Goal: Check status: Check status

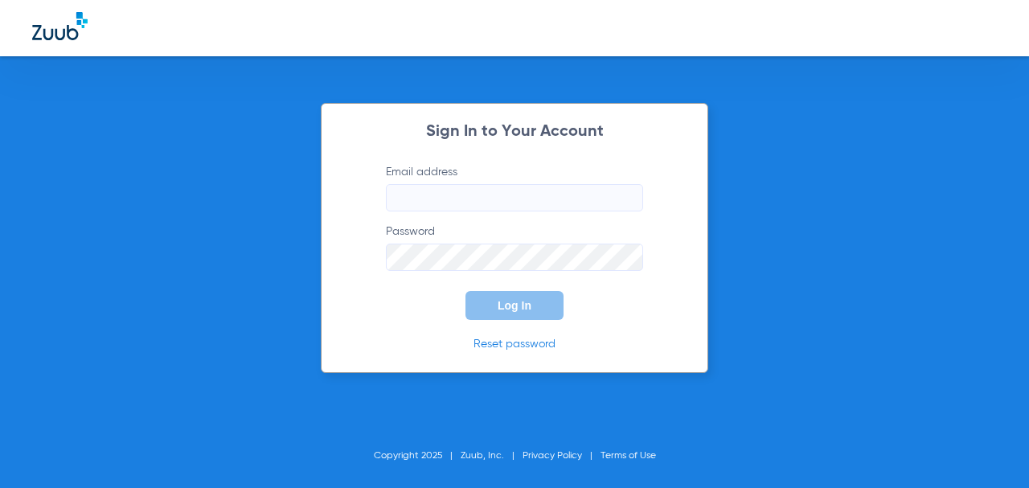
click at [465, 204] on input "Email address" at bounding box center [514, 197] width 257 height 27
type input "[EMAIL_ADDRESS][DOMAIN_NAME]"
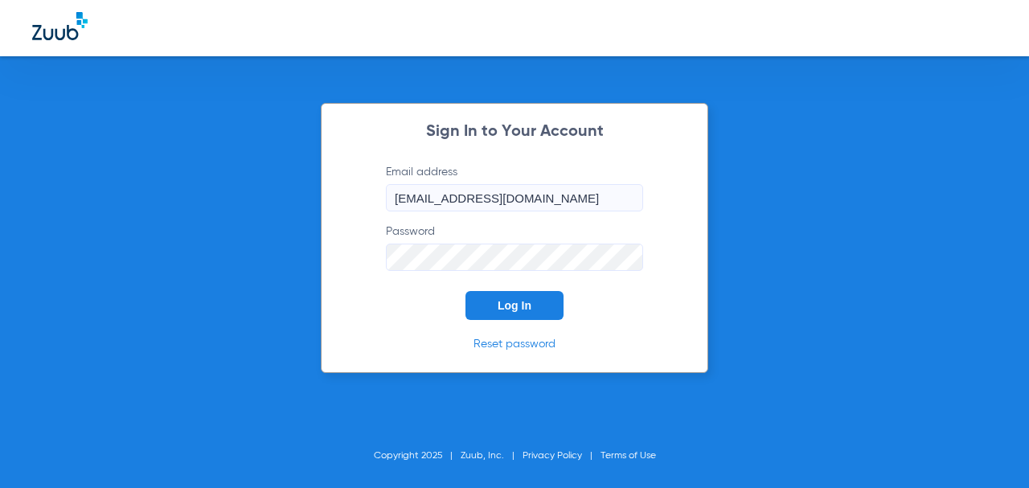
click at [465, 291] on button "Log In" at bounding box center [514, 305] width 98 height 29
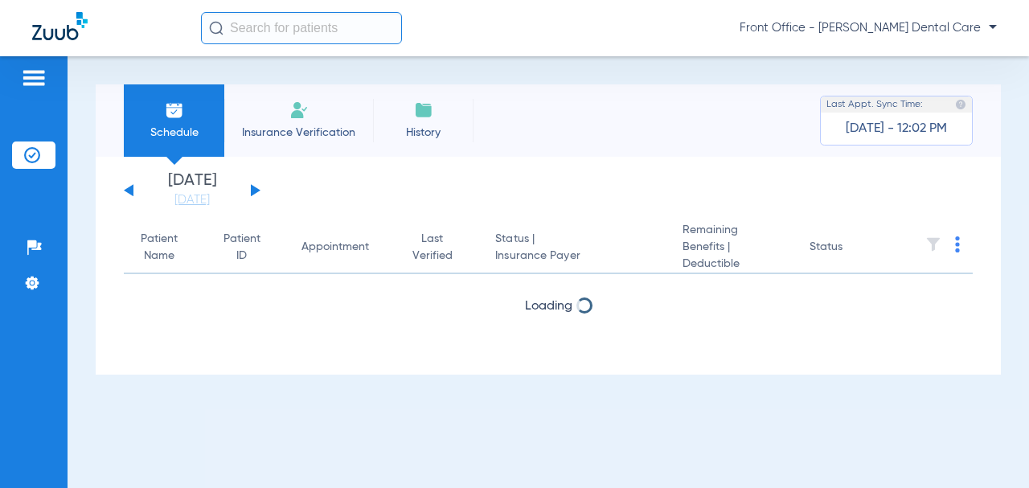
click at [253, 191] on button at bounding box center [256, 190] width 10 height 12
click at [256, 191] on button at bounding box center [256, 190] width 10 height 12
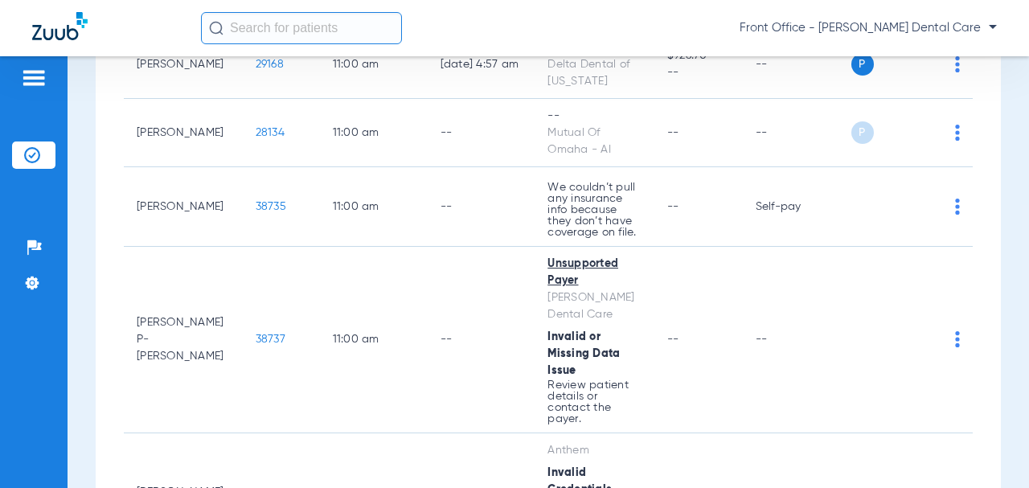
scroll to position [2653, 0]
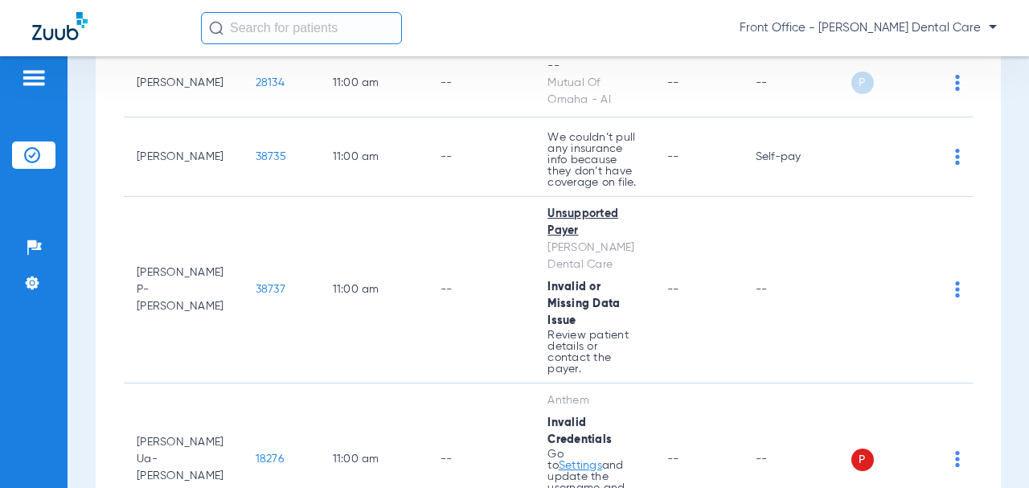
click at [256, 88] on span "28134" at bounding box center [270, 82] width 29 height 11
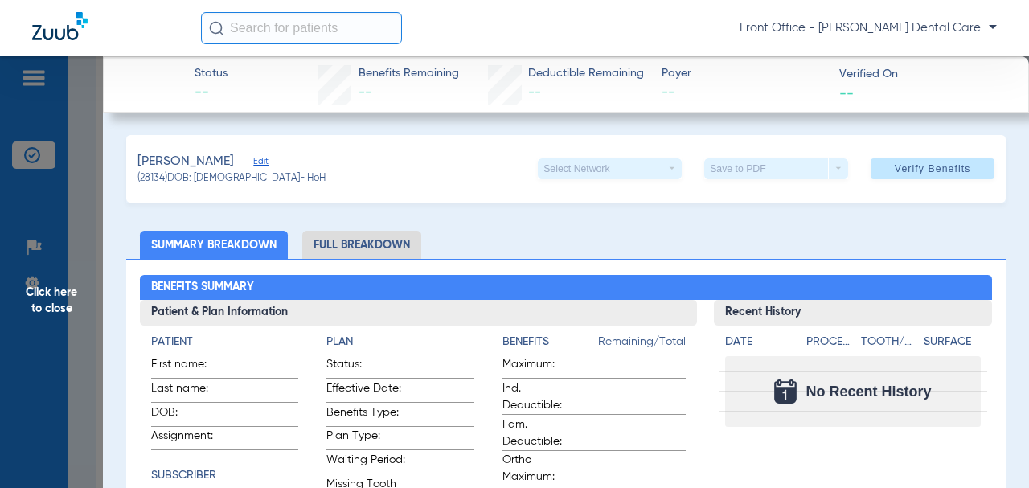
click at [56, 294] on span "Click here to close" at bounding box center [51, 300] width 103 height 488
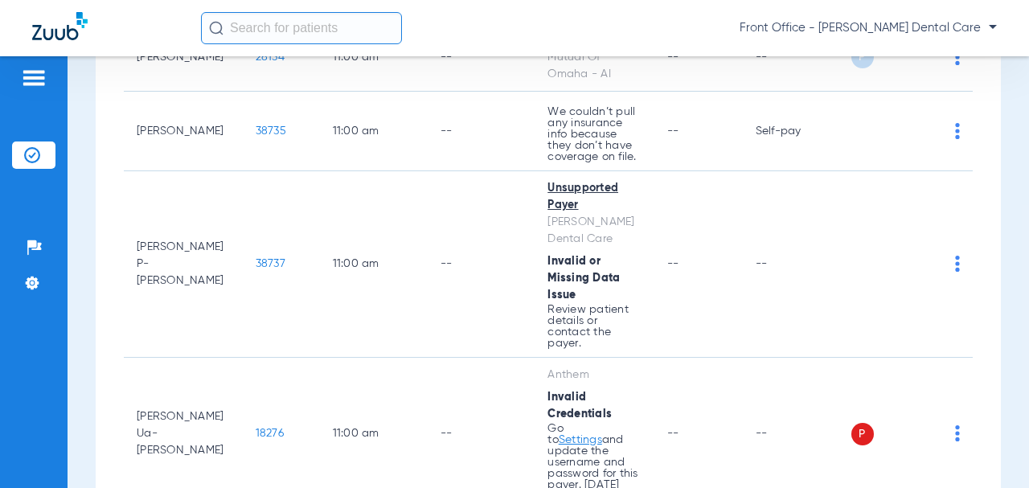
scroll to position [2733, 0]
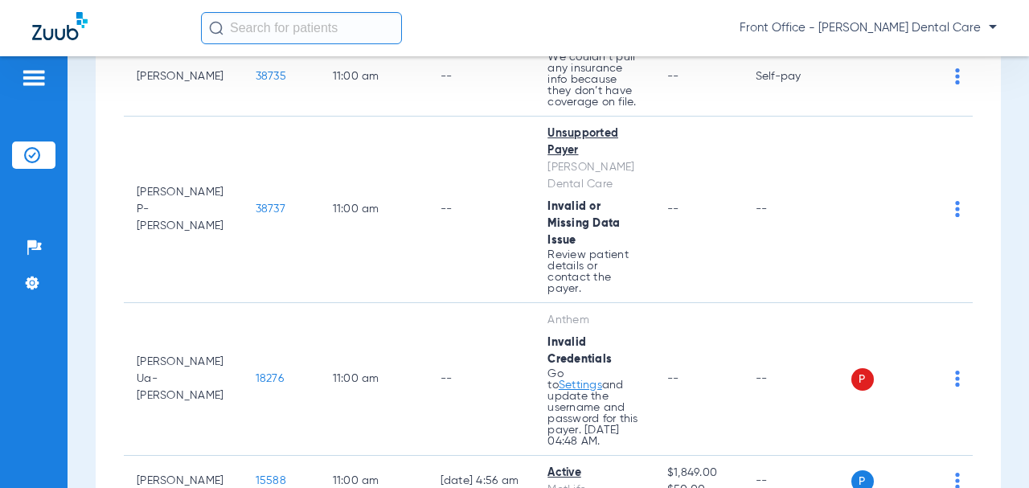
click at [256, 82] on span "38735" at bounding box center [271, 76] width 31 height 11
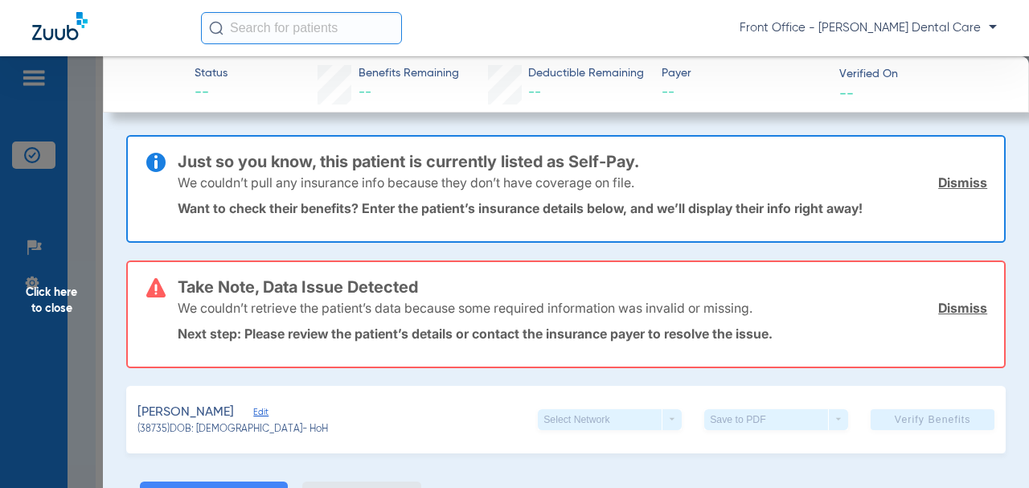
click at [65, 307] on span "Click here to close" at bounding box center [51, 300] width 103 height 488
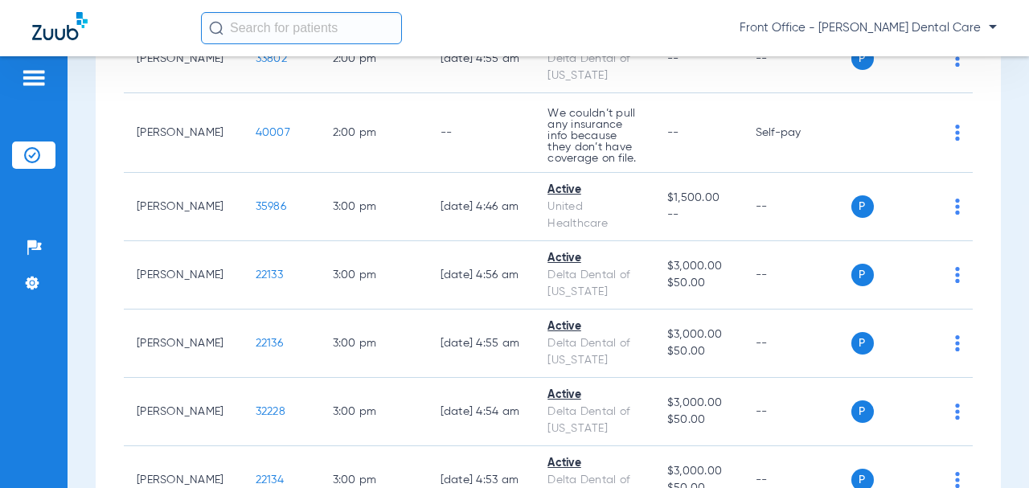
scroll to position [4904, 0]
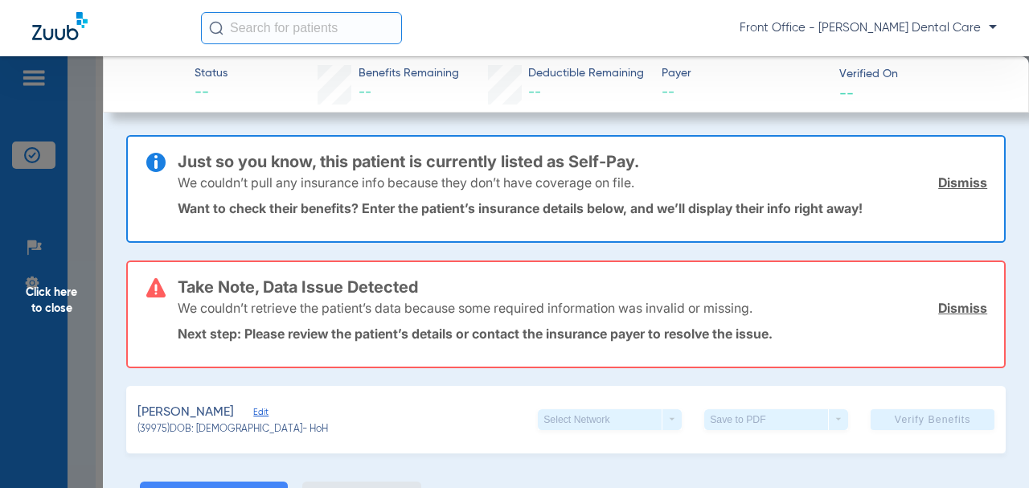
click at [48, 309] on span "Click here to close" at bounding box center [51, 300] width 103 height 488
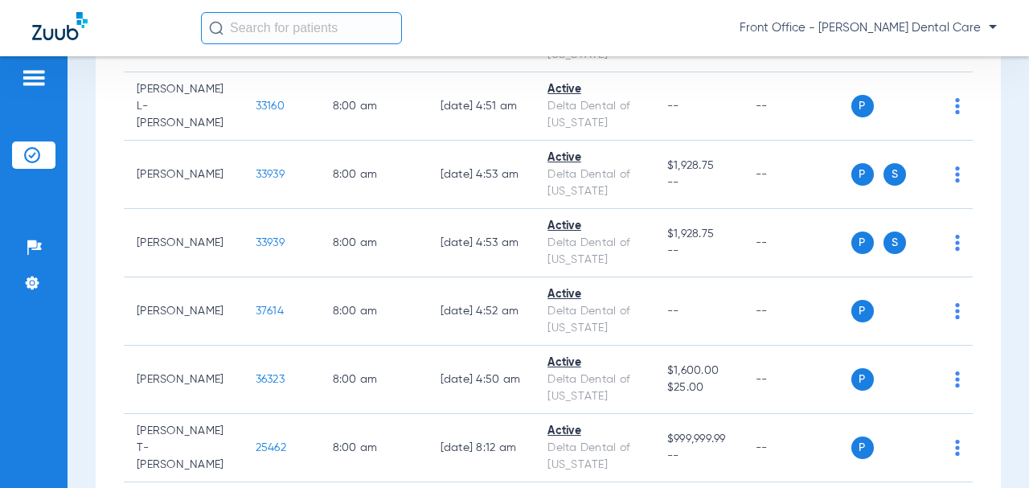
scroll to position [0, 0]
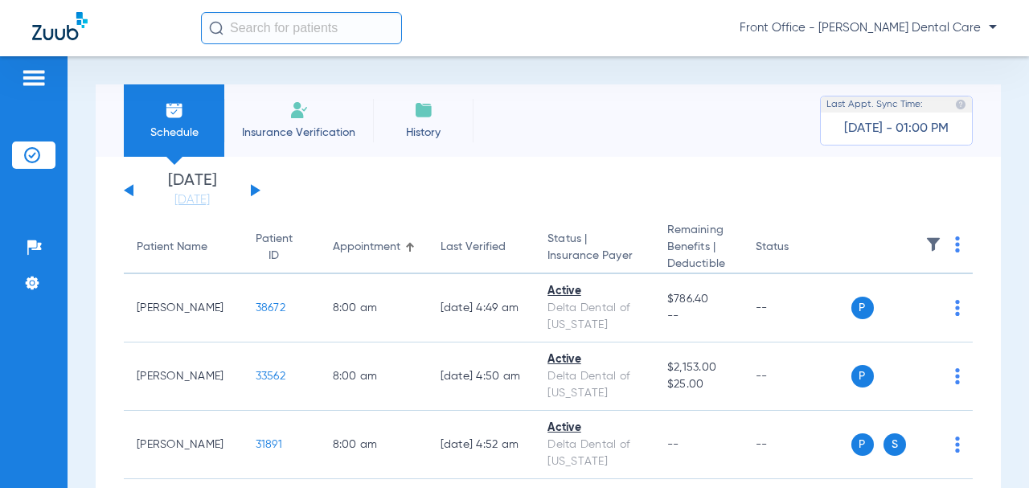
click at [253, 187] on button at bounding box center [256, 190] width 10 height 12
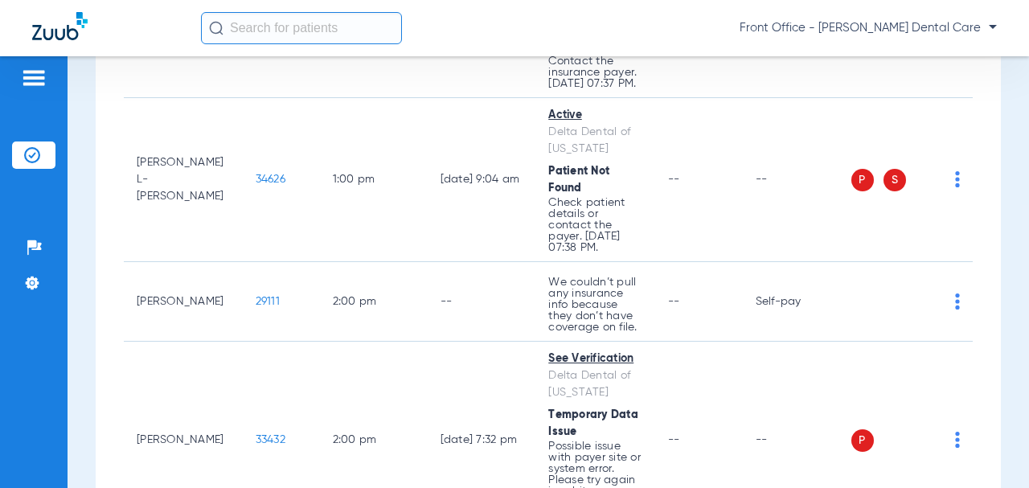
scroll to position [2010, 0]
